Goal: Information Seeking & Learning: Learn about a topic

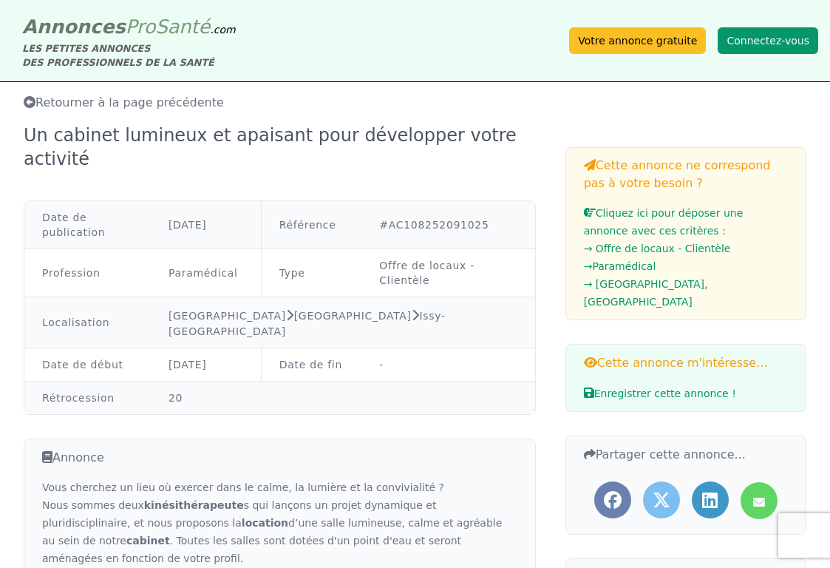
click at [736, 41] on button "Connectez-vous" at bounding box center [768, 40] width 101 height 27
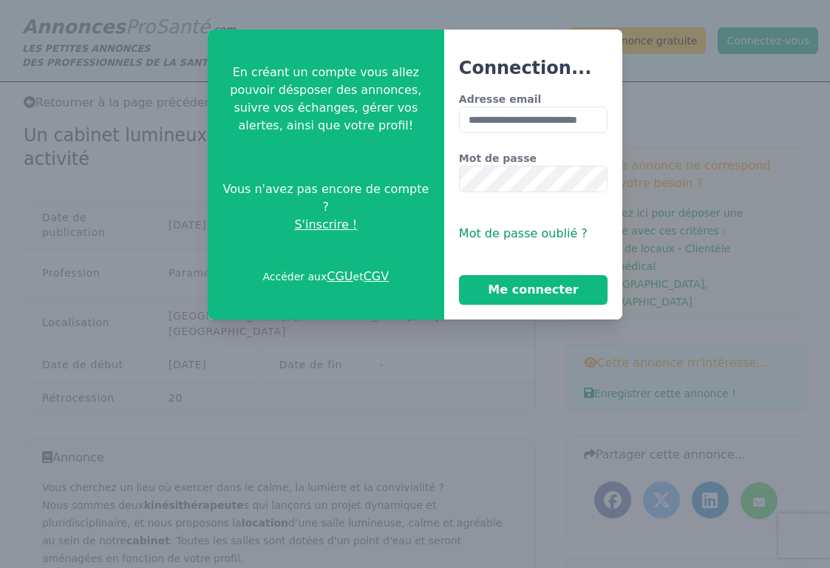
scroll to position [0, 35]
click at [533, 290] on button "Me connecter" at bounding box center [533, 290] width 149 height 30
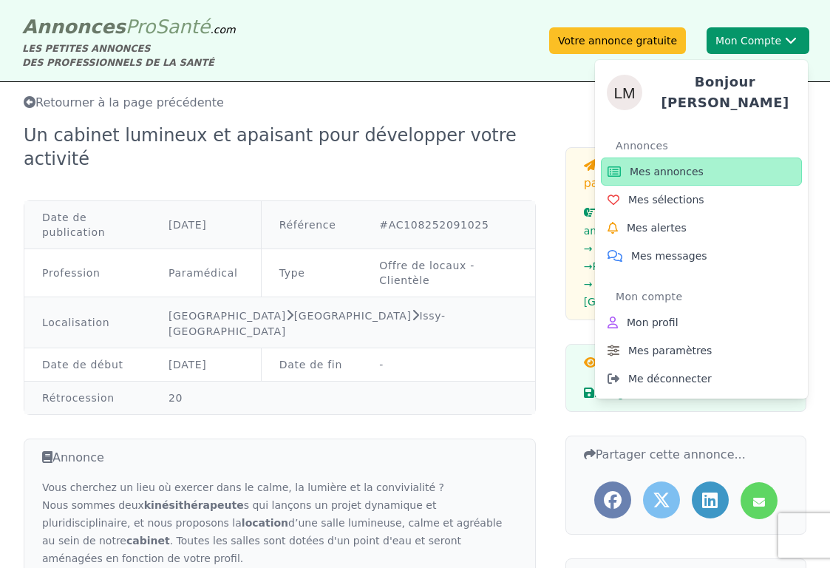
click at [744, 50] on div "Bonjour [PERSON_NAME] Mes annonces Mes sélections Mes alertes Mes messages Mon …" at bounding box center [701, 223] width 213 height 350
click at [653, 248] on span "Mes messages" at bounding box center [669, 255] width 76 height 15
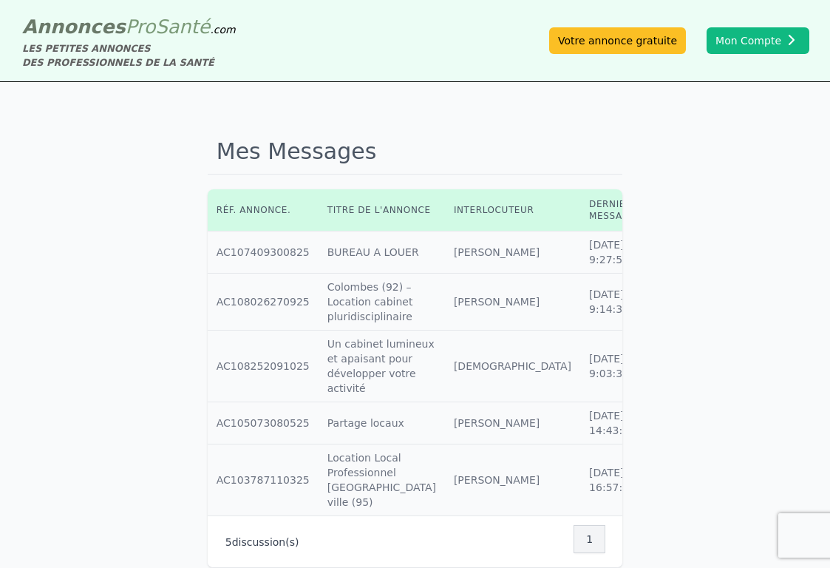
click at [319, 276] on td "Titre annonce : Colombes (92) – Location cabinet pluridisciplinaire" at bounding box center [382, 302] width 126 height 57
click at [654, 252] on icon at bounding box center [660, 252] width 13 height 10
click at [654, 307] on icon at bounding box center [660, 301] width 13 height 10
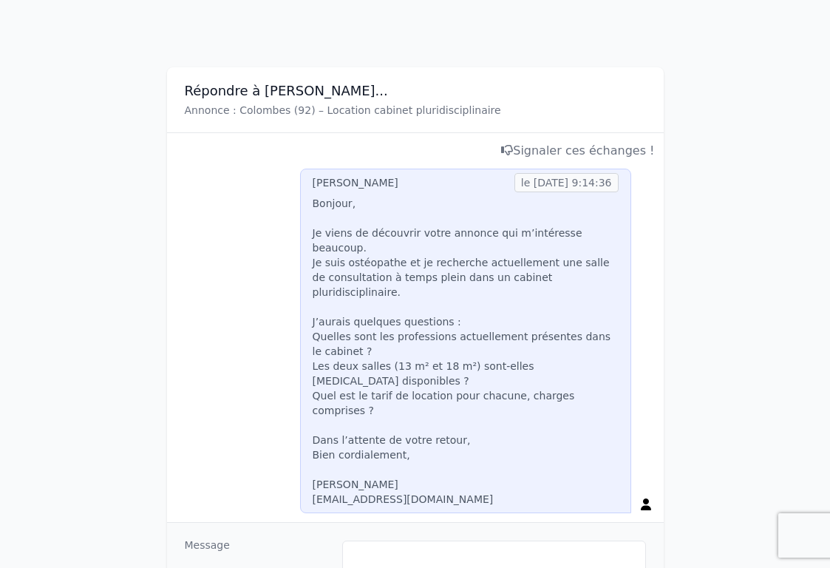
scroll to position [78, 0]
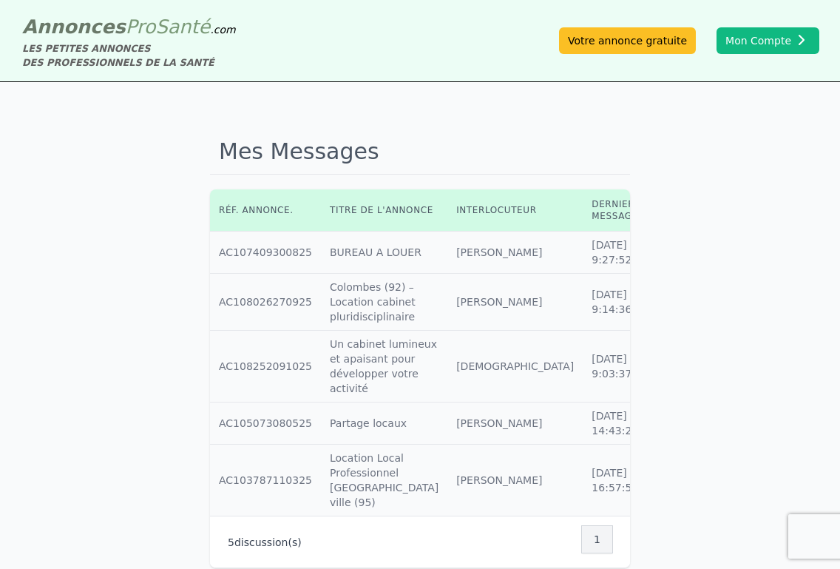
click at [656, 251] on icon at bounding box center [662, 252] width 13 height 10
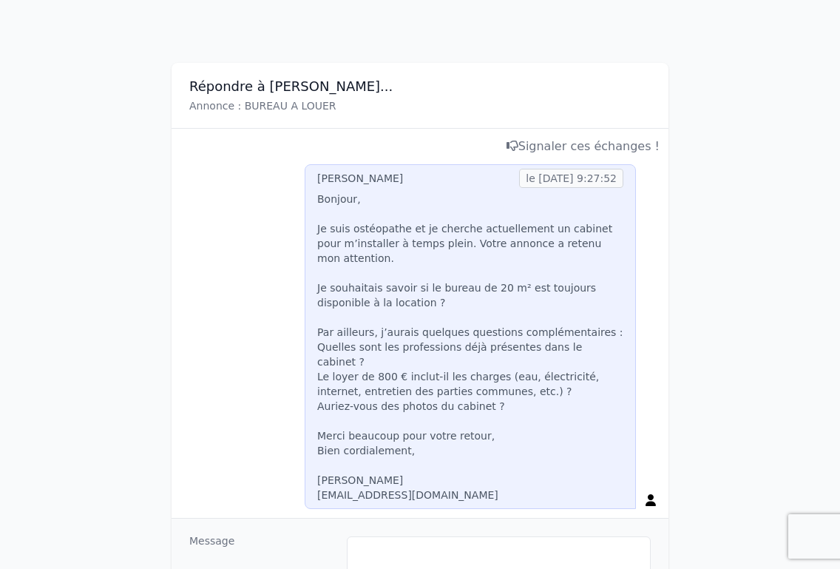
scroll to position [187, 0]
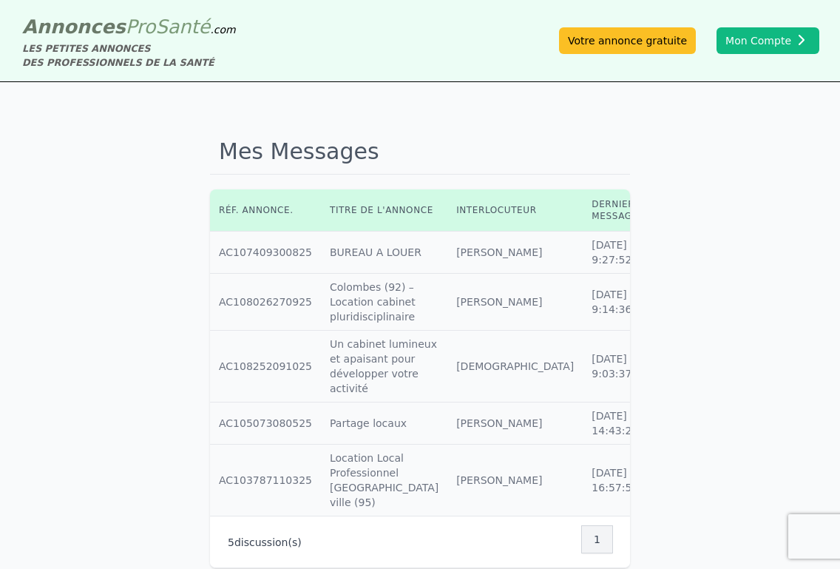
click at [126, 35] on span "Pro" at bounding box center [141, 27] width 30 height 22
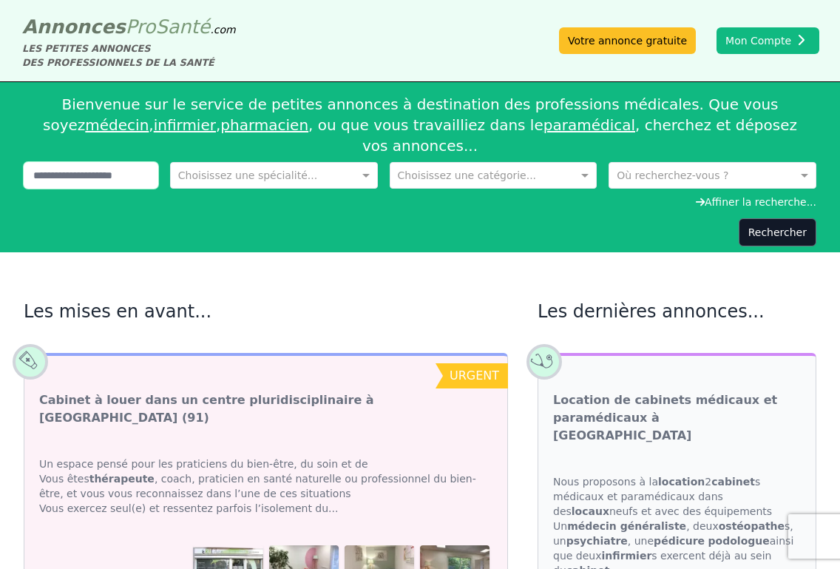
click at [101, 162] on input "text" at bounding box center [91, 175] width 135 height 27
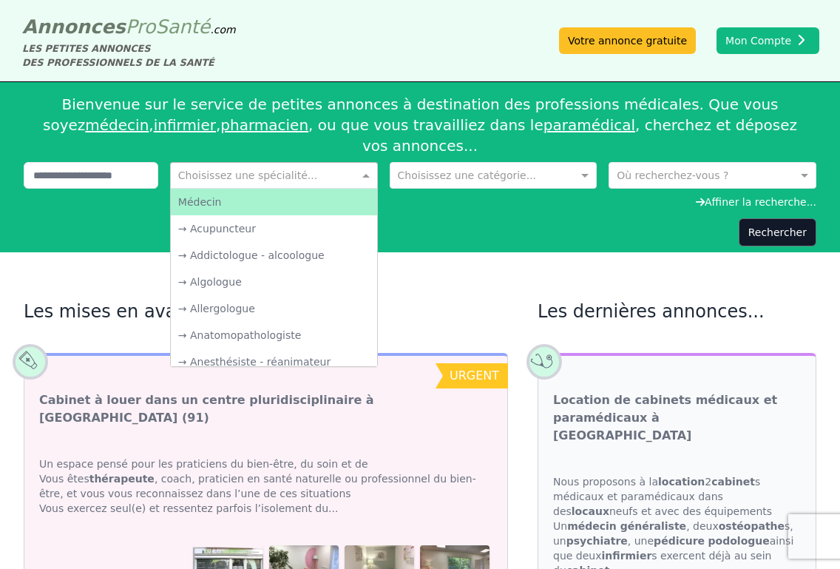
click at [186, 166] on input "text" at bounding box center [259, 173] width 162 height 15
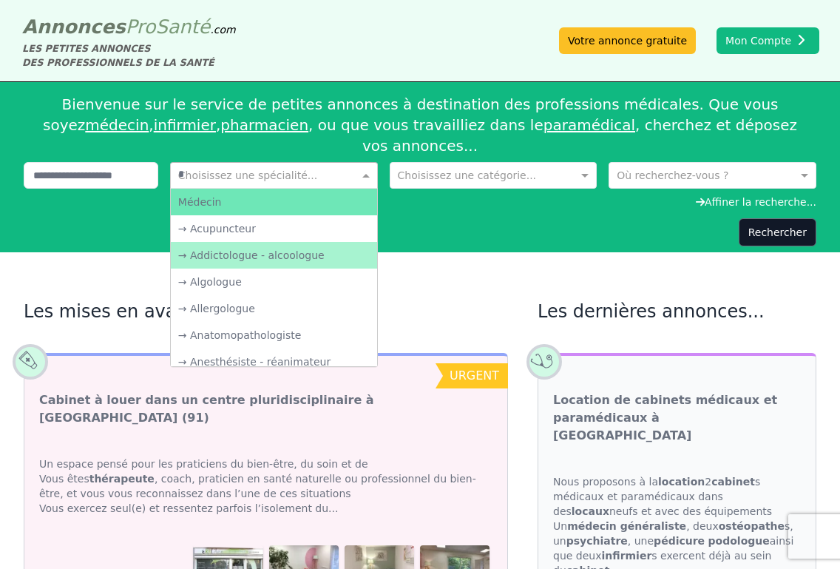
type input "**"
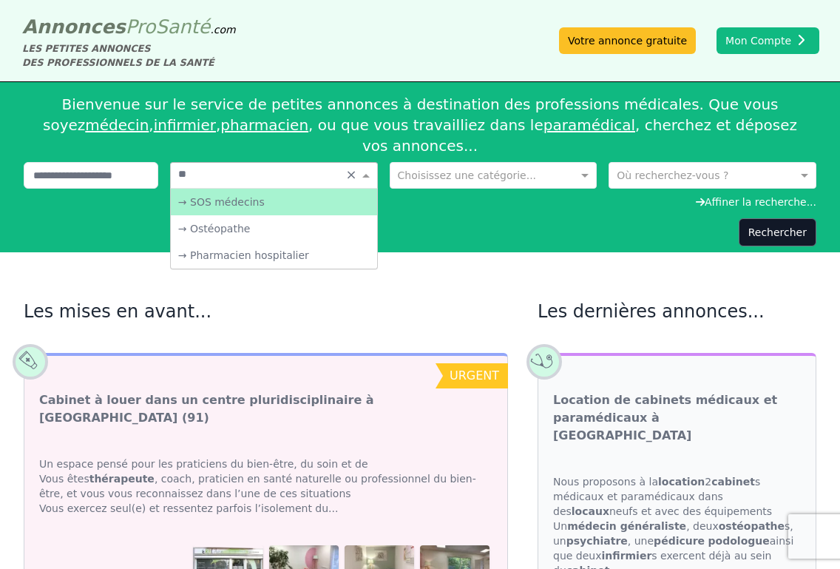
click at [215, 215] on div "→ Ostéopathe" at bounding box center [274, 228] width 206 height 27
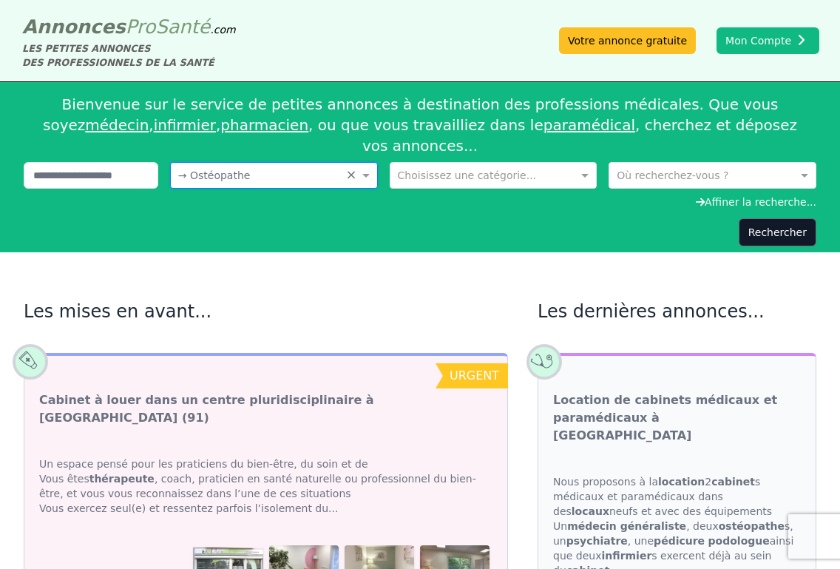
click at [414, 166] on div "Choisissez une catégorie..." at bounding box center [494, 175] width 208 height 27
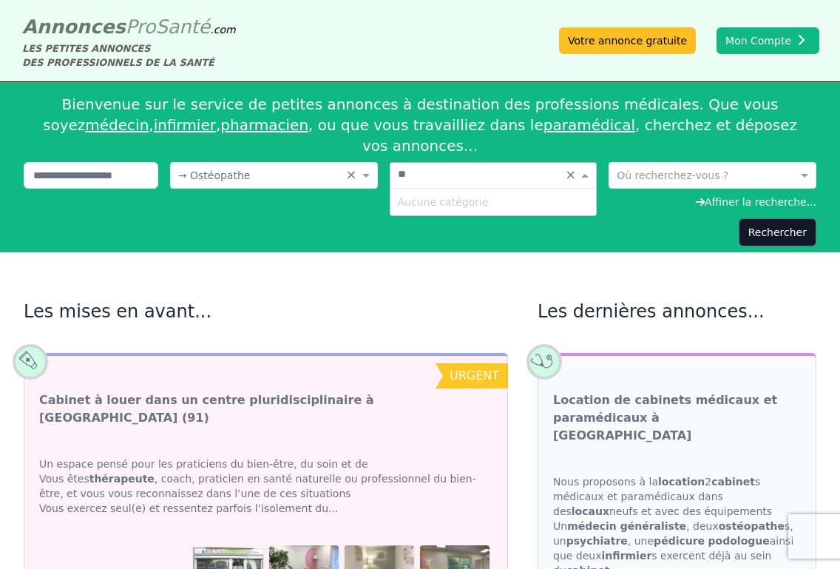
type input "*"
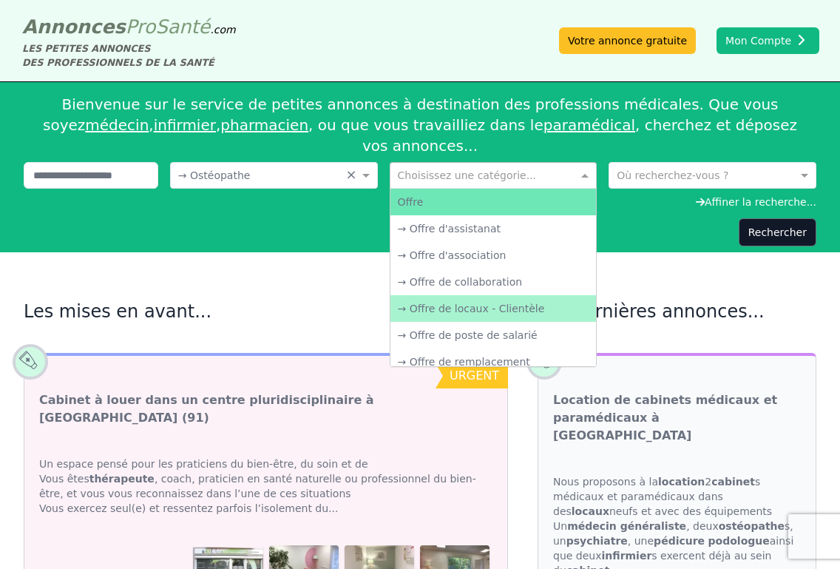
click at [511, 295] on div "→ Offre de locaux - Clientèle" at bounding box center [493, 308] width 206 height 27
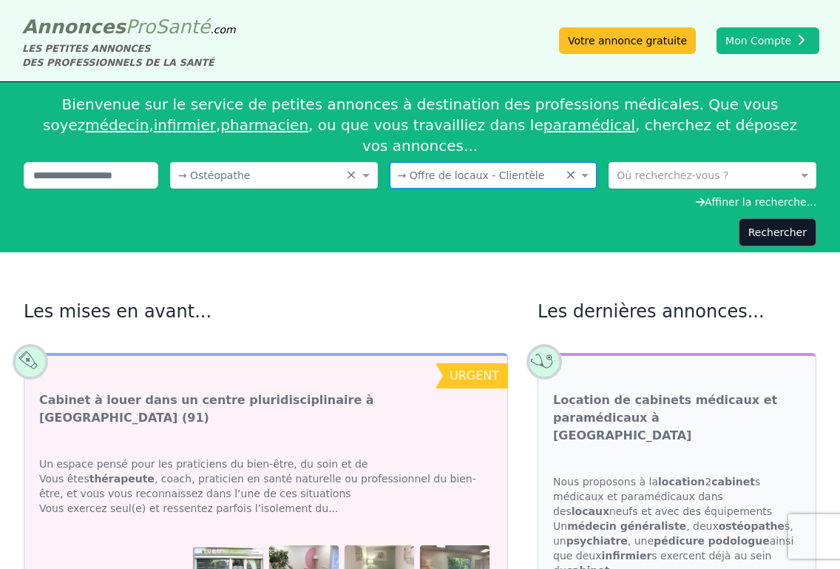
click at [685, 166] on input "text" at bounding box center [698, 173] width 162 height 15
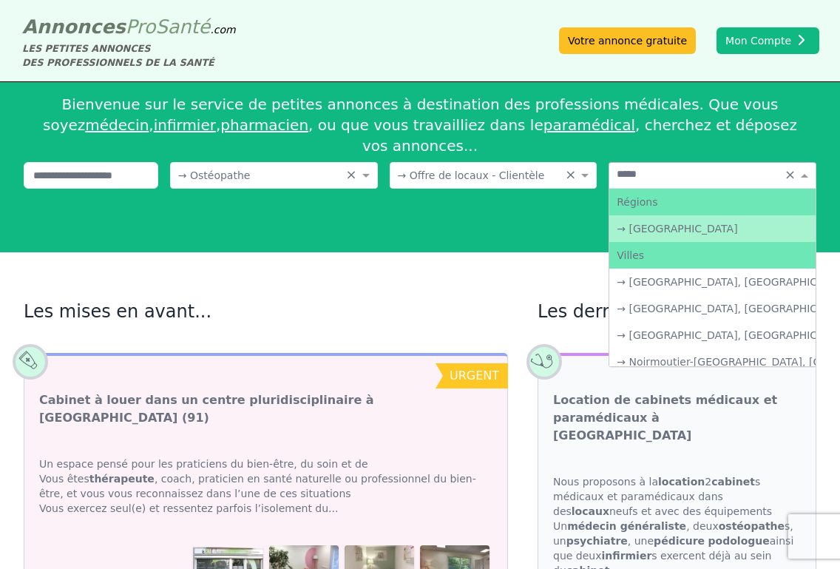
type input "******"
click at [683, 215] on div "→ [GEOGRAPHIC_DATA]" at bounding box center [712, 228] width 206 height 27
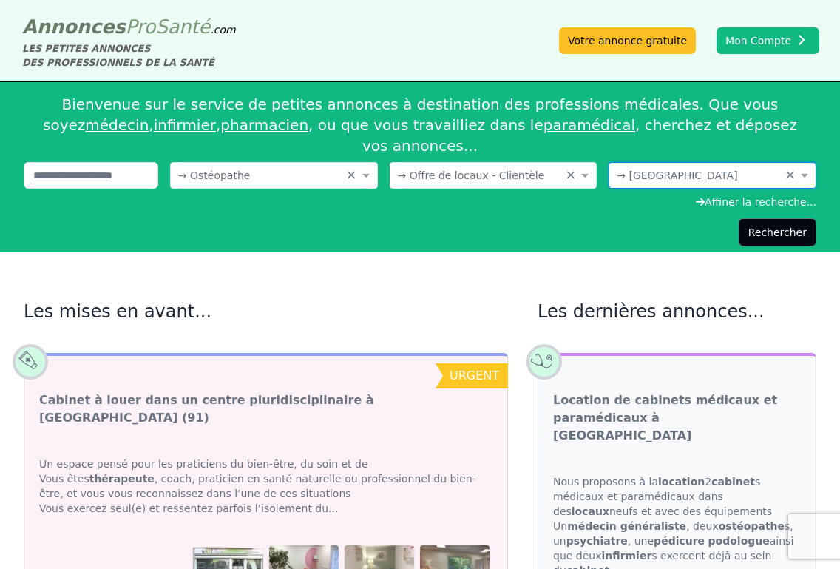
click at [747, 218] on button "Rechercher" at bounding box center [778, 232] width 78 height 28
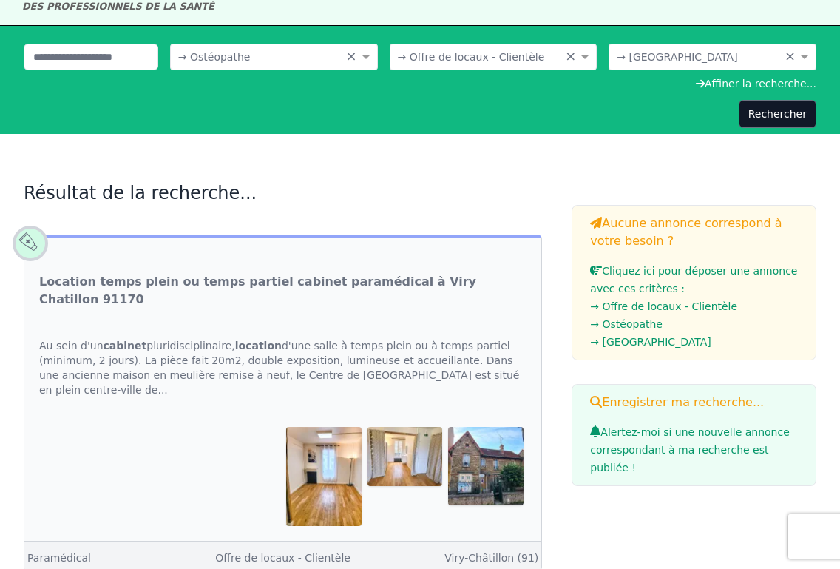
scroll to position [59, 0]
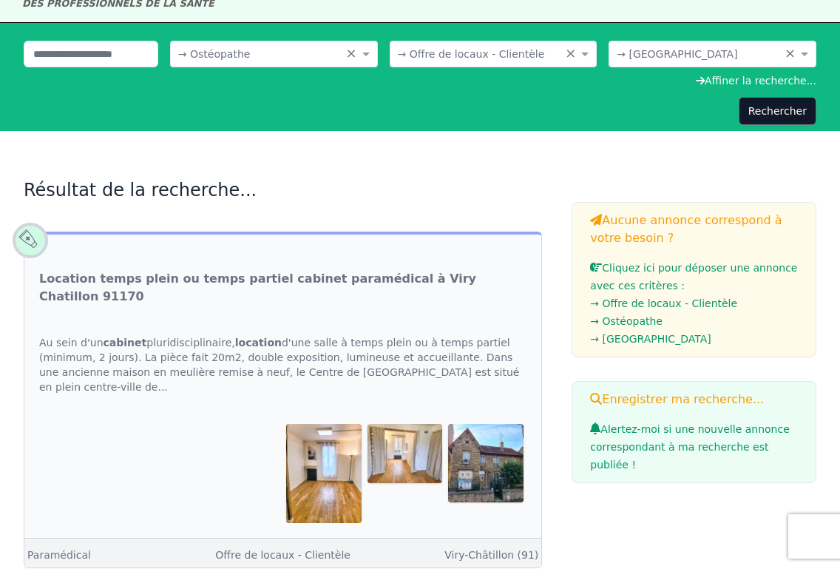
click at [465, 268] on h3 "Location temps plein ou temps partiel cabinet paramédical à Viry Chatillon 91170" at bounding box center [282, 277] width 517 height 86
click at [459, 273] on link "Location temps plein ou temps partiel cabinet paramédical à Viry Chatillon 91170" at bounding box center [282, 287] width 487 height 35
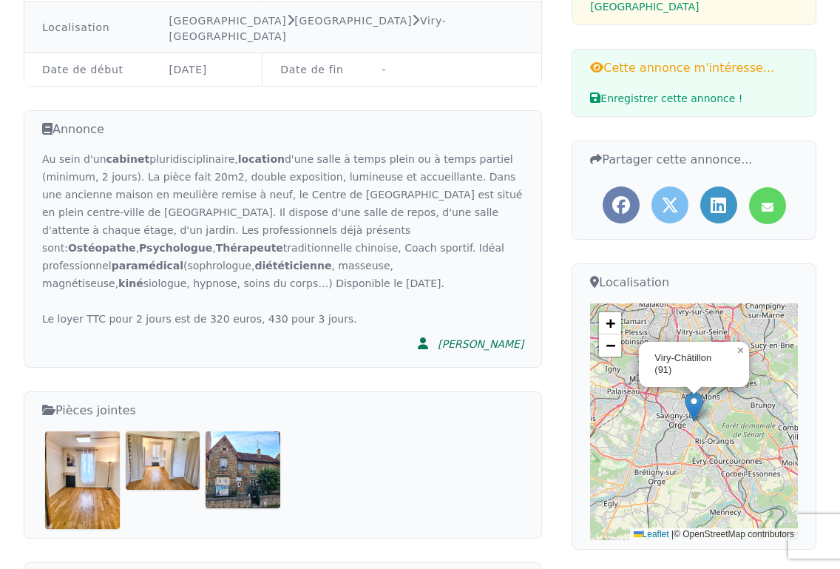
scroll to position [299, 0]
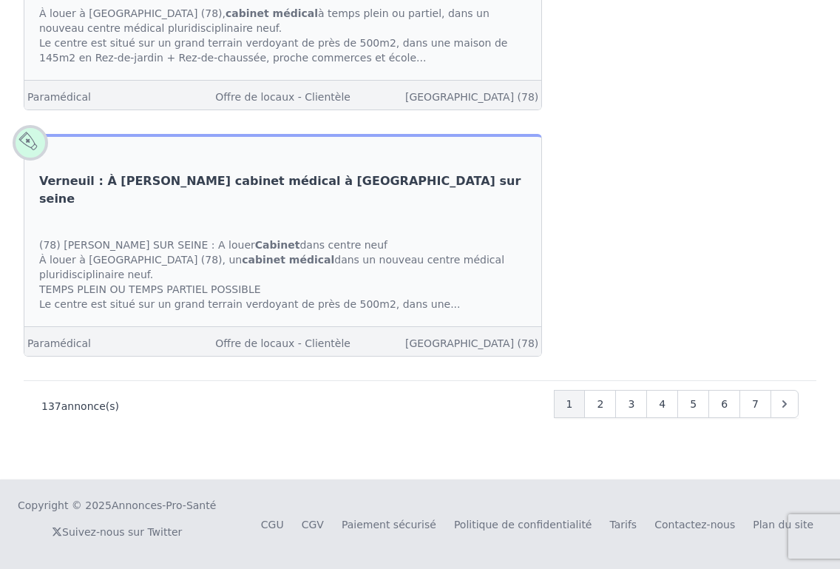
scroll to position [5043, 0]
click at [601, 411] on span "2" at bounding box center [600, 403] width 7 height 15
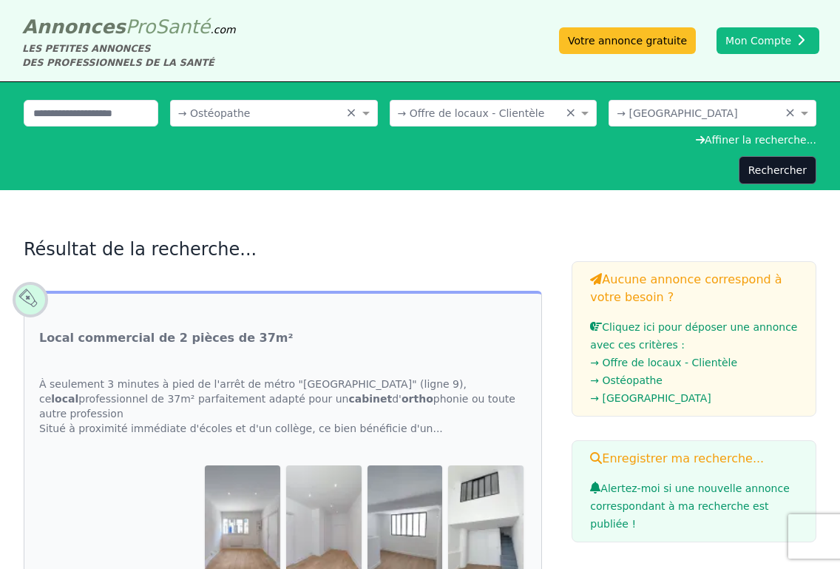
click at [649, 123] on div "Où recherchez-vous ? × → [GEOGRAPHIC_DATA] ×" at bounding box center [712, 113] width 208 height 27
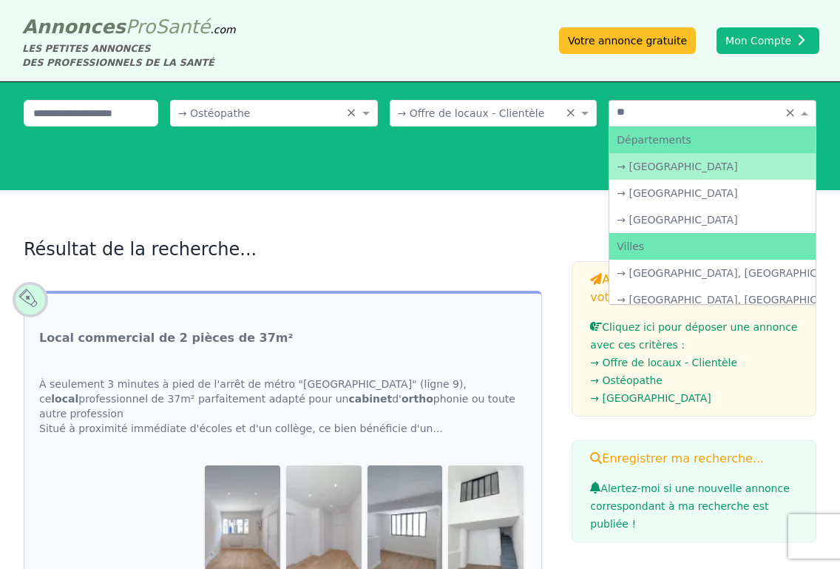
type input "*"
type input "*****"
click at [679, 172] on div "→ [GEOGRAPHIC_DATA]" at bounding box center [712, 166] width 206 height 27
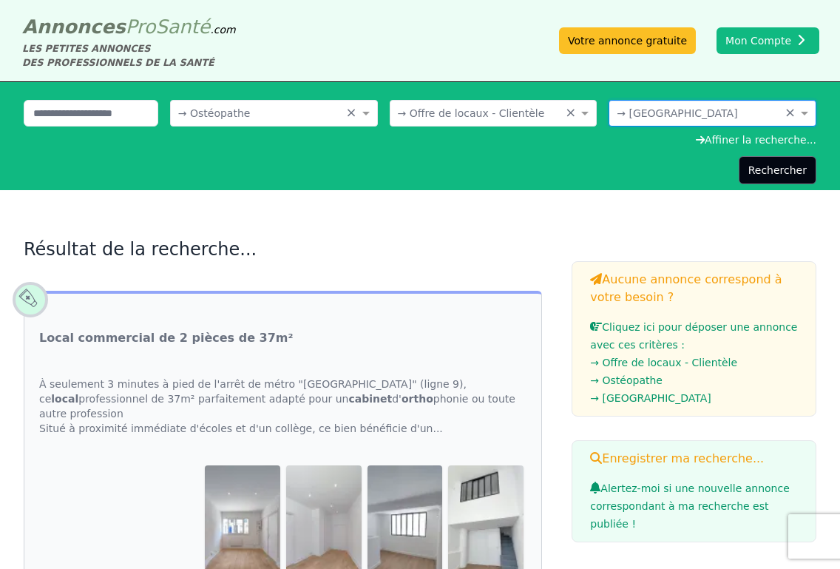
click at [765, 162] on button "Rechercher" at bounding box center [778, 170] width 78 height 28
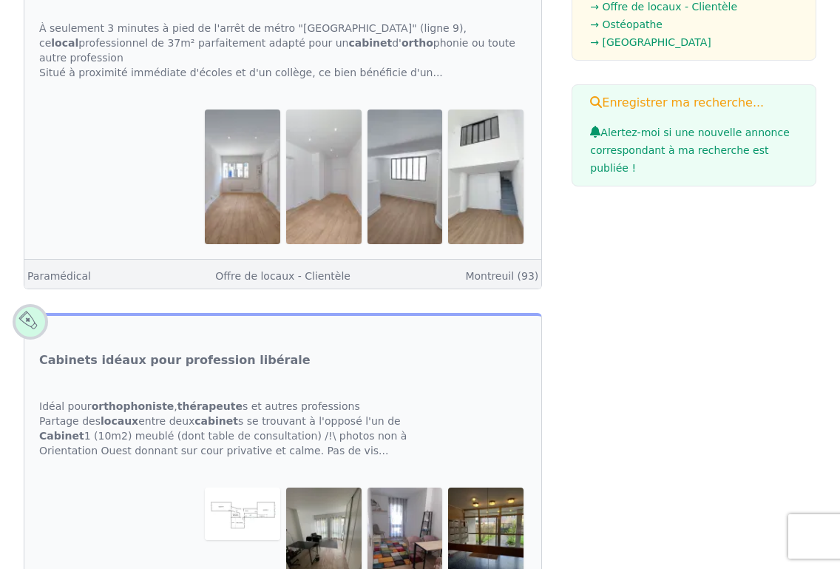
scroll to position [578, 0]
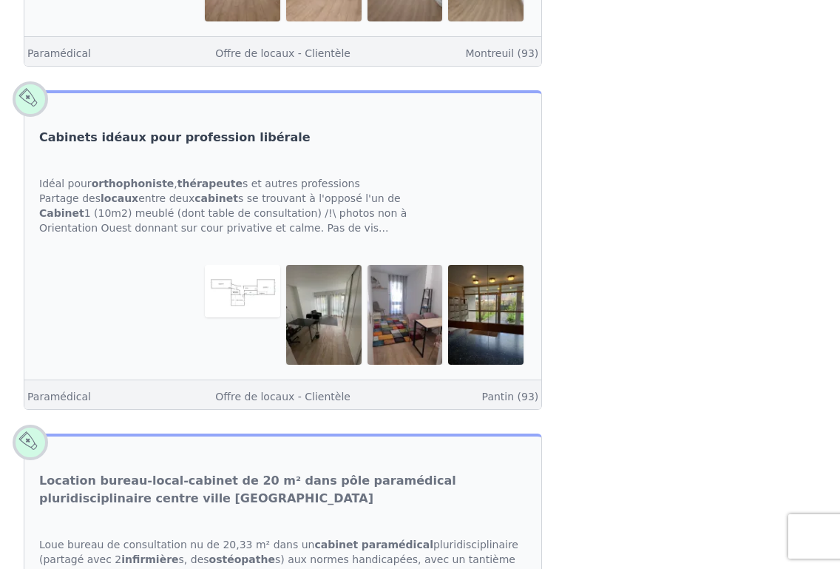
click at [203, 129] on link "Cabinets idéaux pour profession libérale" at bounding box center [174, 138] width 271 height 18
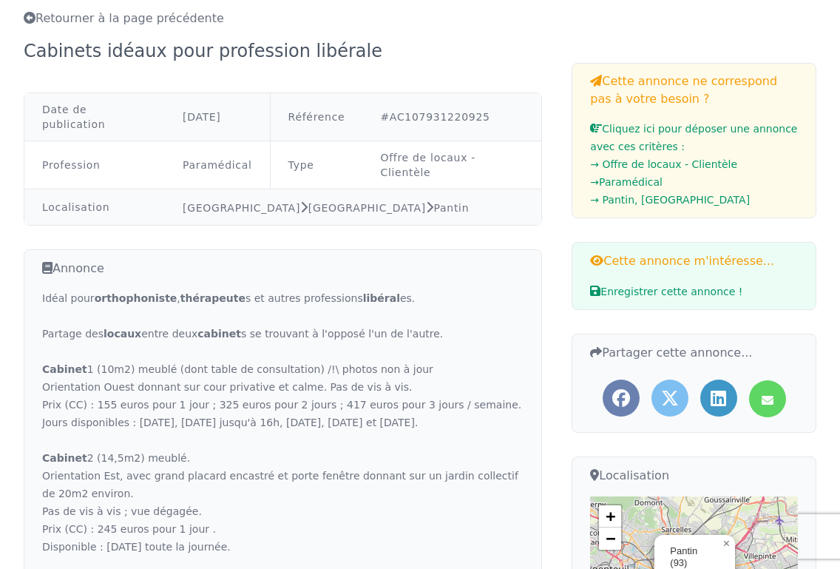
scroll to position [289, 0]
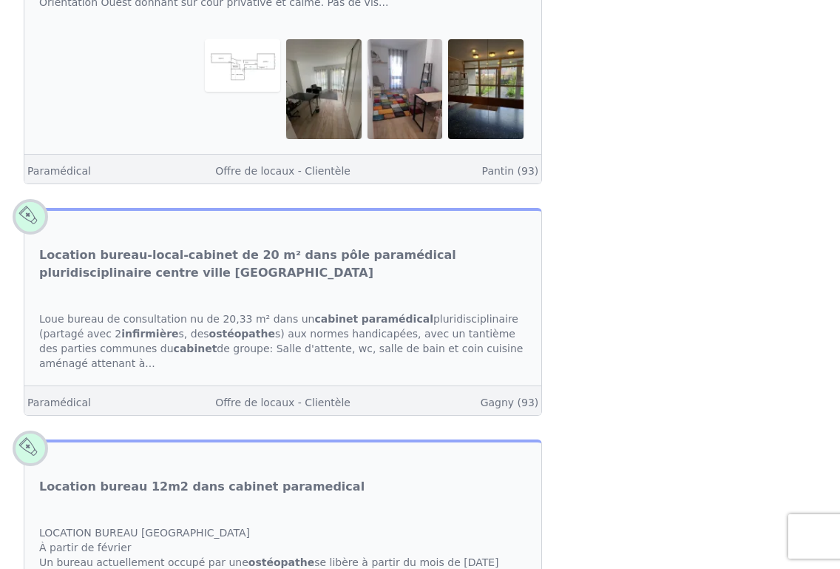
scroll to position [800, 0]
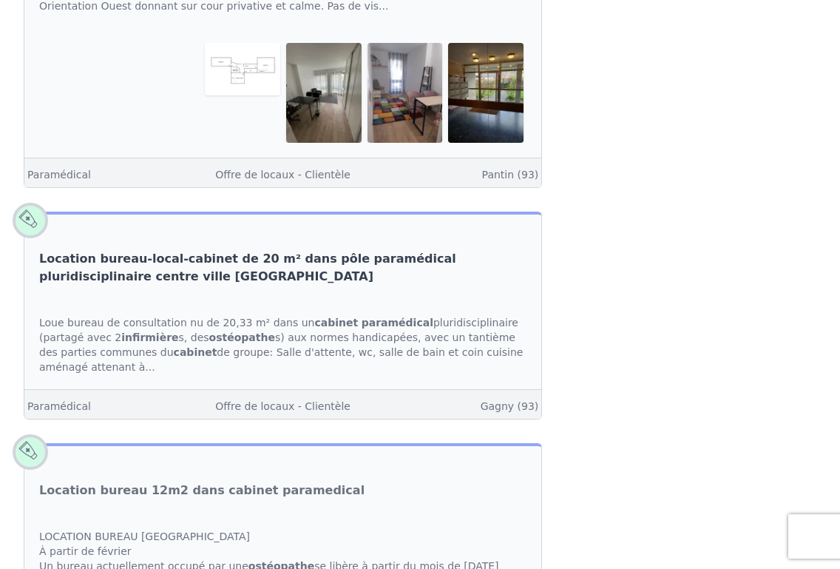
click at [333, 250] on link "Location bureau-local-cabinet de 20 m² dans pôle paramédical pluridisciplinaire…" at bounding box center [282, 267] width 487 height 35
